Goal: Task Accomplishment & Management: Complete application form

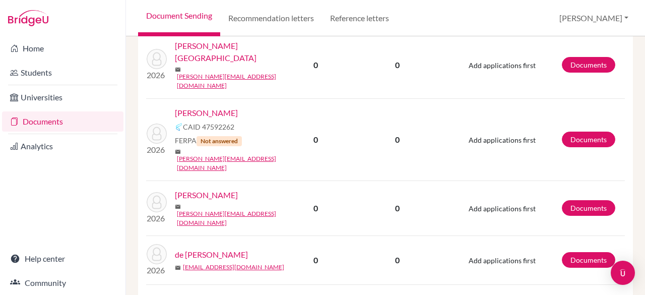
scroll to position [1552, 0]
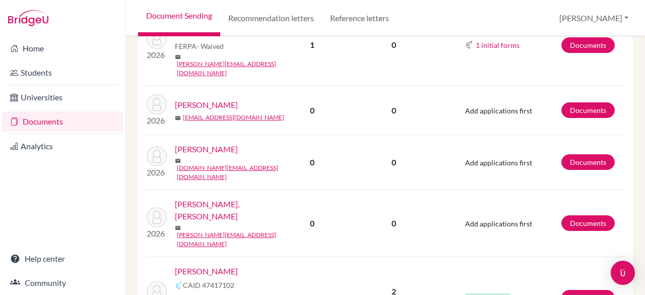
scroll to position [395, 0]
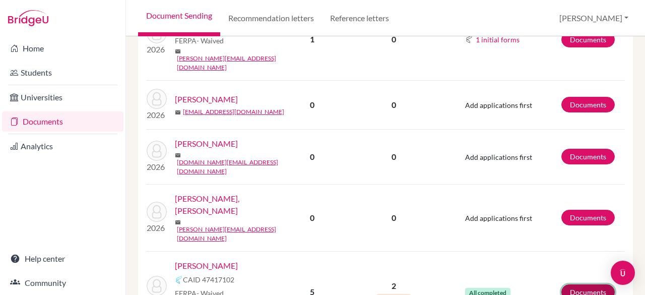
click at [575, 284] on link "Documents" at bounding box center [588, 292] width 53 height 16
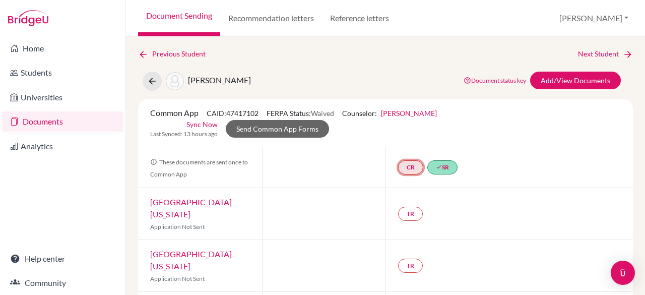
click at [402, 170] on link "CR" at bounding box center [410, 167] width 25 height 14
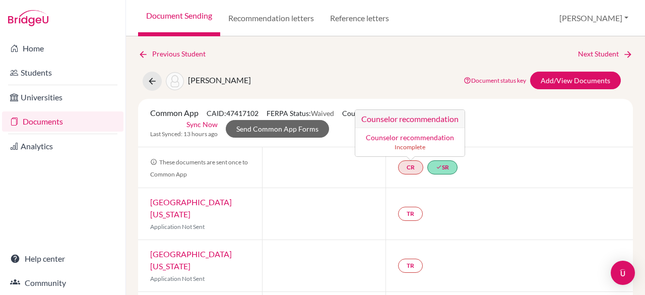
click at [391, 136] on link "Counselor recommendation" at bounding box center [410, 137] width 88 height 9
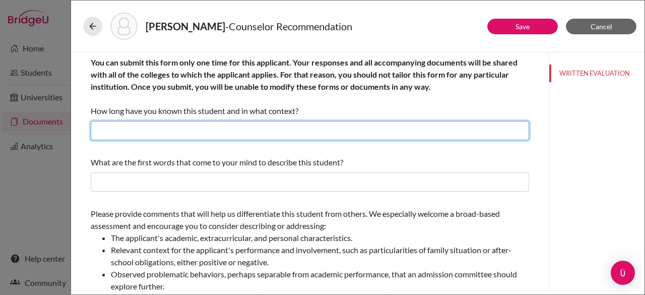
click at [332, 129] on input "text" at bounding box center [310, 130] width 439 height 19
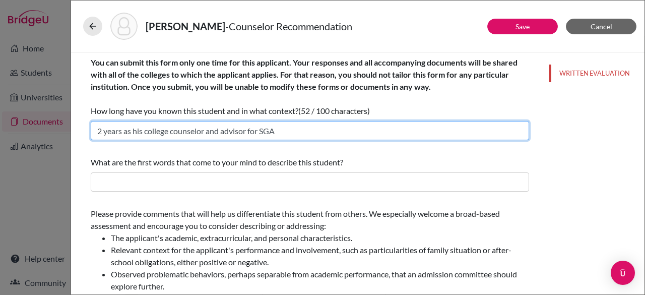
type input "2 years as his college counselor and advisor for SGA"
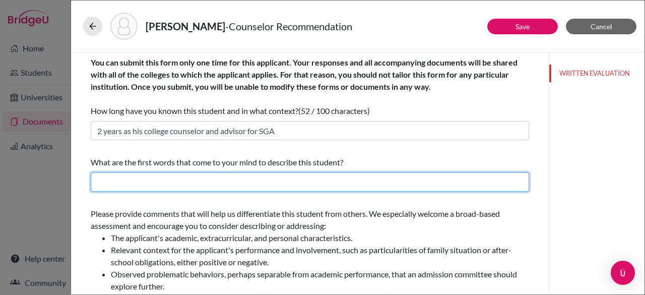
click at [186, 181] on input "text" at bounding box center [310, 181] width 439 height 19
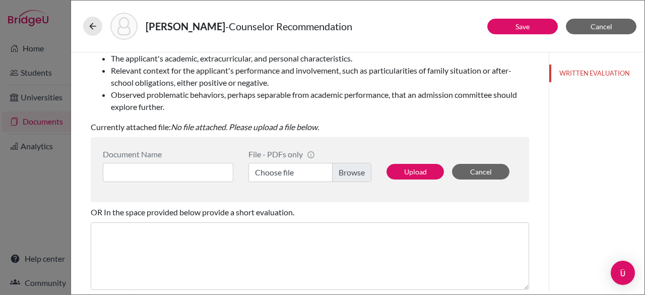
scroll to position [182, 0]
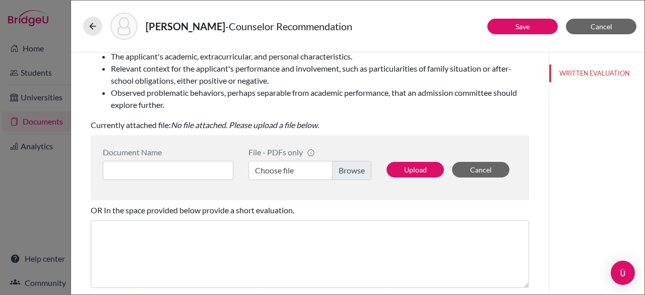
type input "Outgoing and inquisitive"
click at [347, 171] on label "Choose file" at bounding box center [310, 170] width 123 height 19
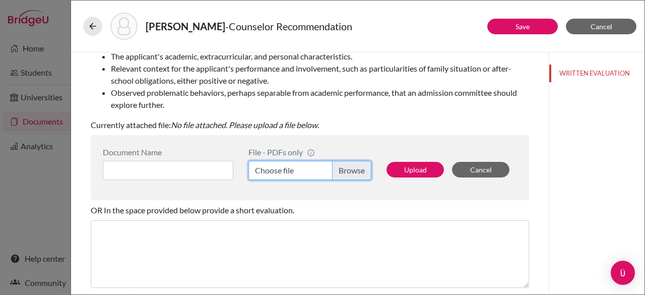
click at [347, 171] on input "Choose file" at bounding box center [310, 170] width 123 height 19
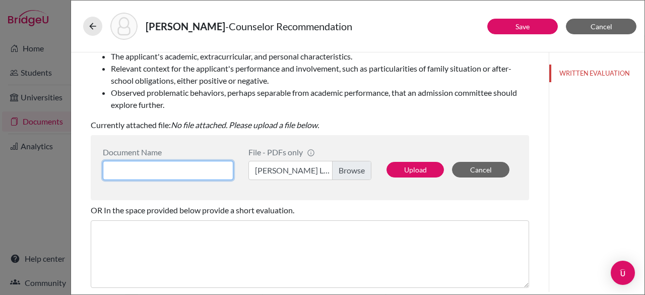
click at [180, 167] on input at bounding box center [168, 170] width 131 height 19
type input "Kai Sheldon Letter Rec"
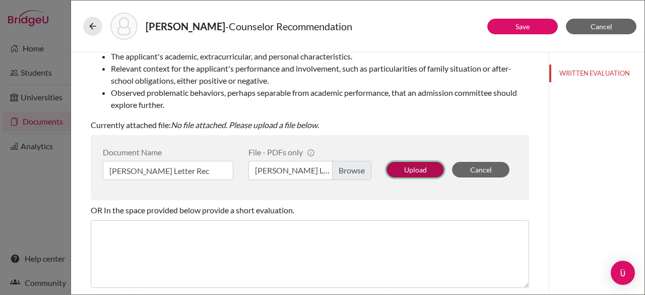
click at [399, 169] on button "Upload" at bounding box center [415, 170] width 57 height 16
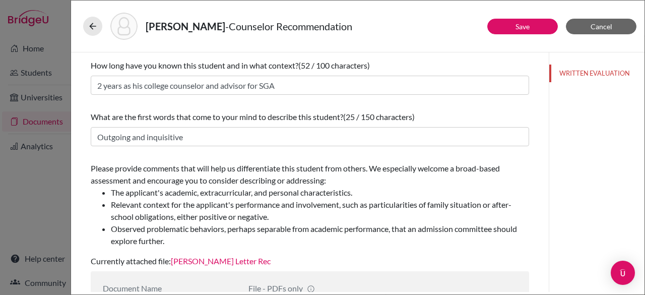
scroll to position [44, 0]
click at [540, 25] on button "Save" at bounding box center [523, 27] width 71 height 16
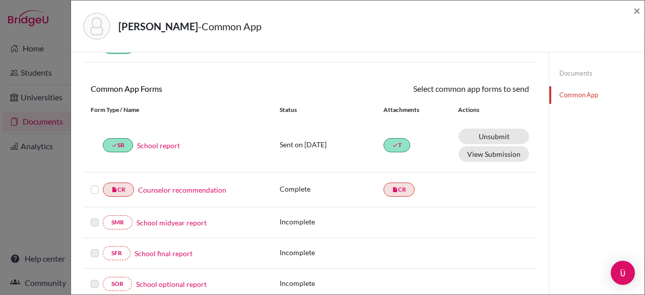
scroll to position [72, 0]
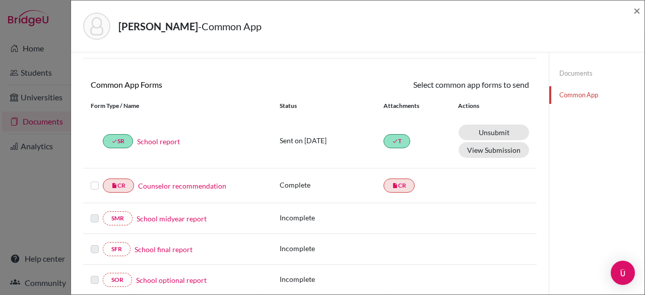
click at [97, 180] on label at bounding box center [95, 180] width 8 height 0
click at [0, 0] on input "checkbox" at bounding box center [0, 0] width 0 height 0
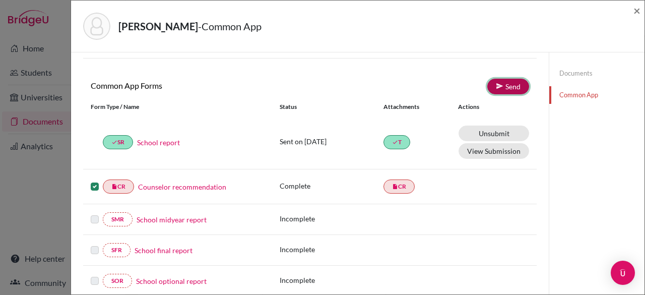
click at [513, 88] on link "Send" at bounding box center [509, 87] width 42 height 16
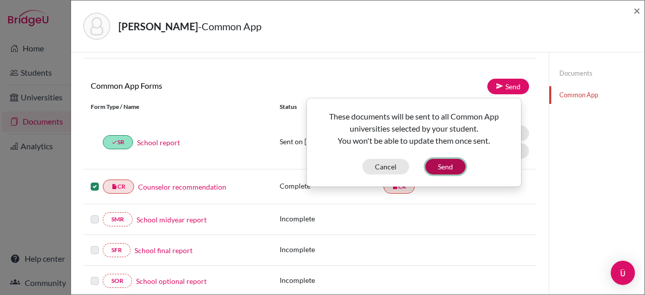
click at [449, 165] on button "Send" at bounding box center [446, 167] width 40 height 16
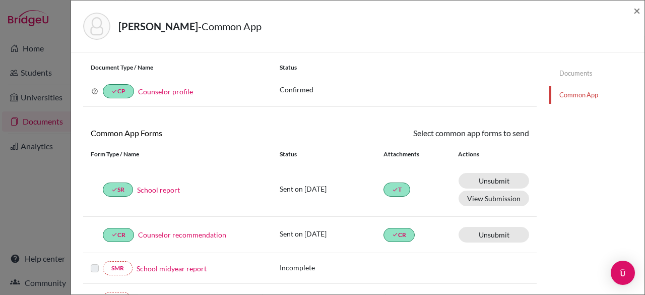
scroll to position [0, 0]
